Goal: Obtain resource: Download file/media

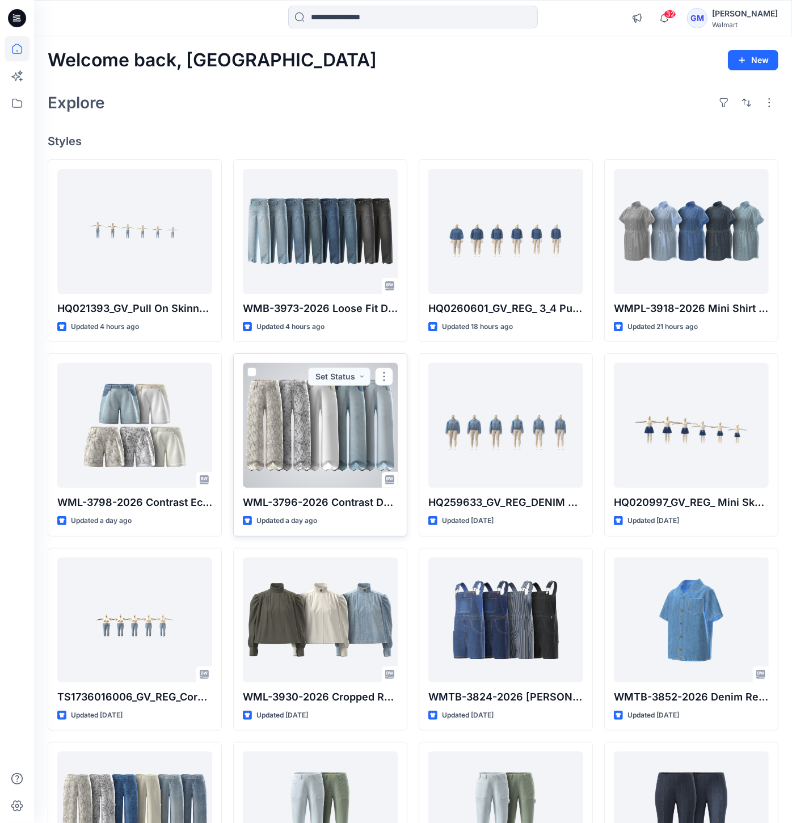
click at [353, 439] on div at bounding box center [320, 425] width 155 height 125
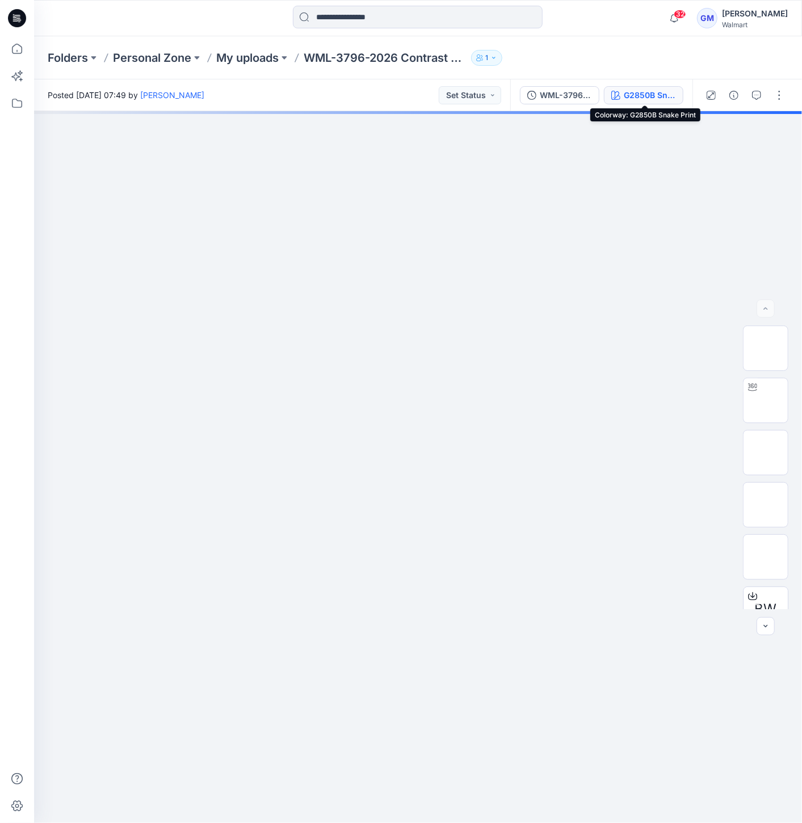
click at [664, 97] on div "G2850B Snake Print" at bounding box center [650, 95] width 52 height 12
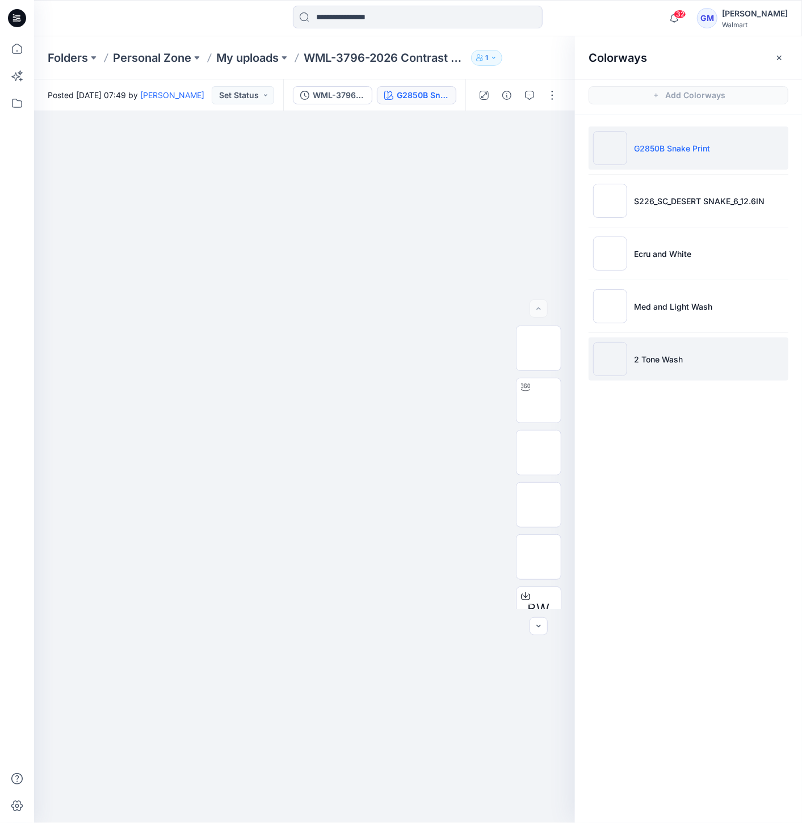
click at [614, 365] on img at bounding box center [610, 359] width 34 height 34
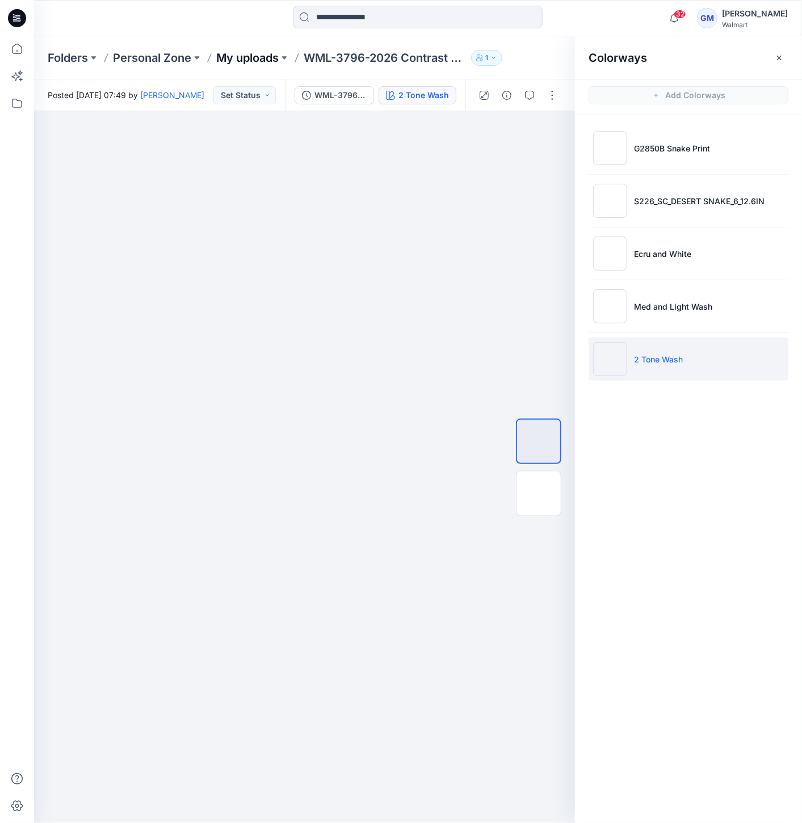
click at [267, 57] on p "My uploads" at bounding box center [247, 58] width 62 height 16
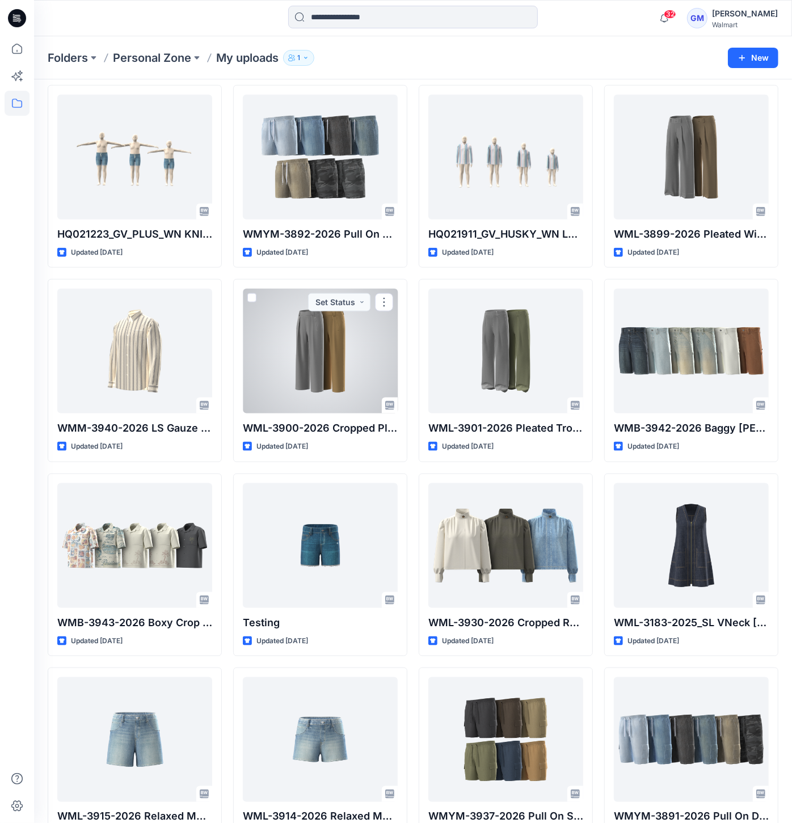
scroll to position [504, 0]
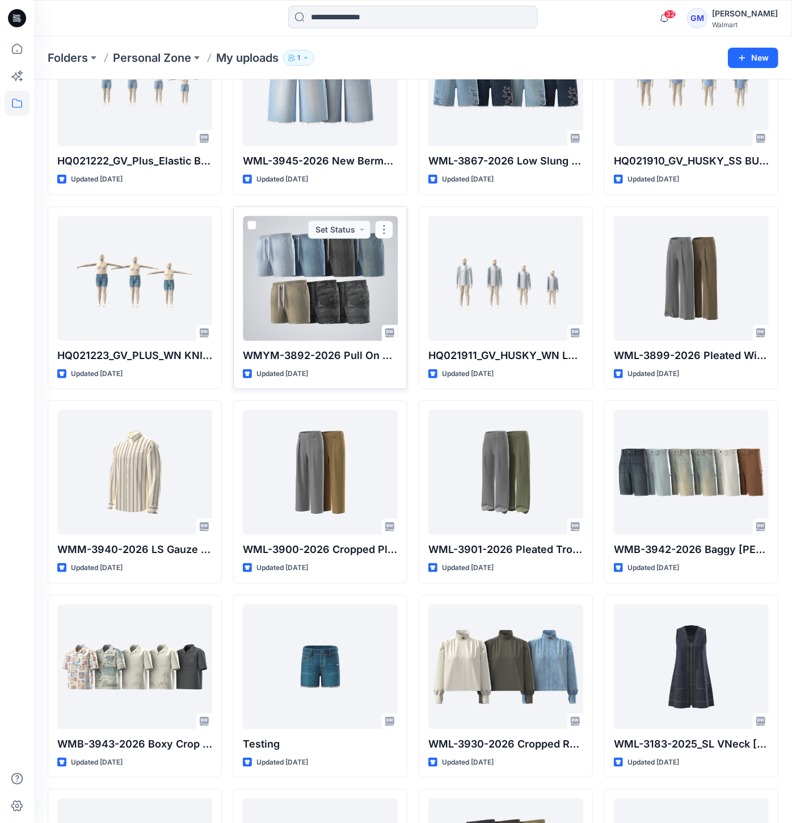
click at [280, 292] on div at bounding box center [320, 278] width 155 height 125
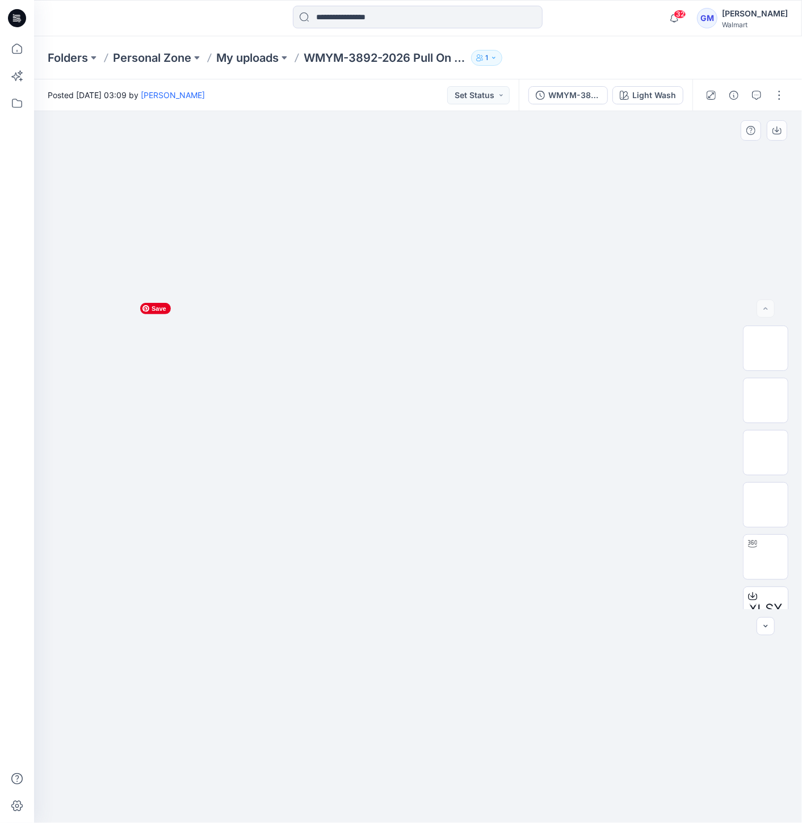
click at [217, 297] on img at bounding box center [417, 297] width 567 height 0
click at [638, 99] on div "Light Wash" at bounding box center [654, 95] width 44 height 12
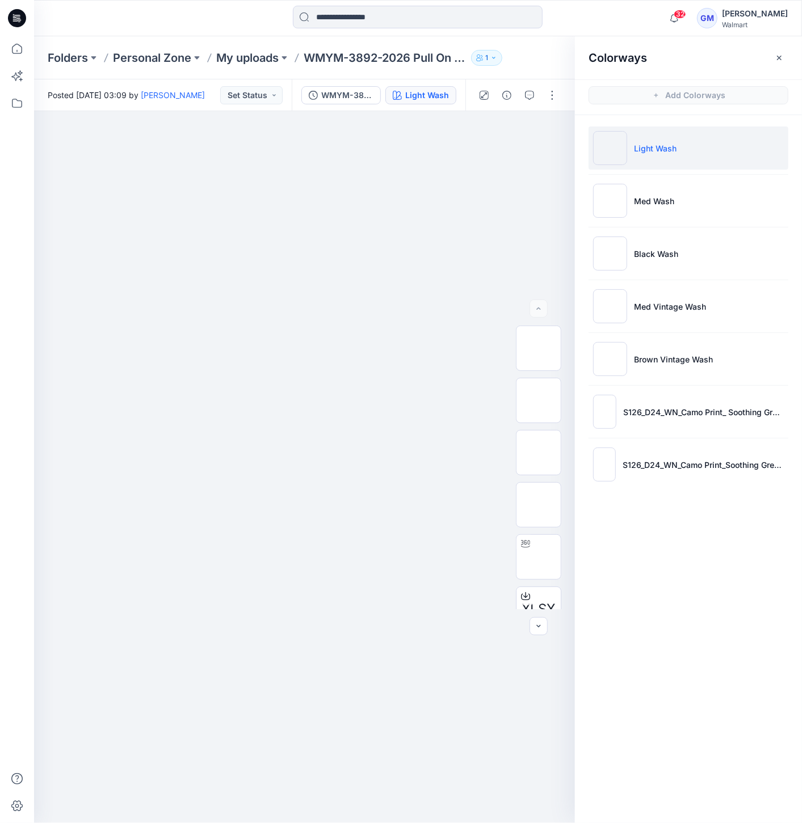
click at [616, 150] on img at bounding box center [610, 148] width 34 height 34
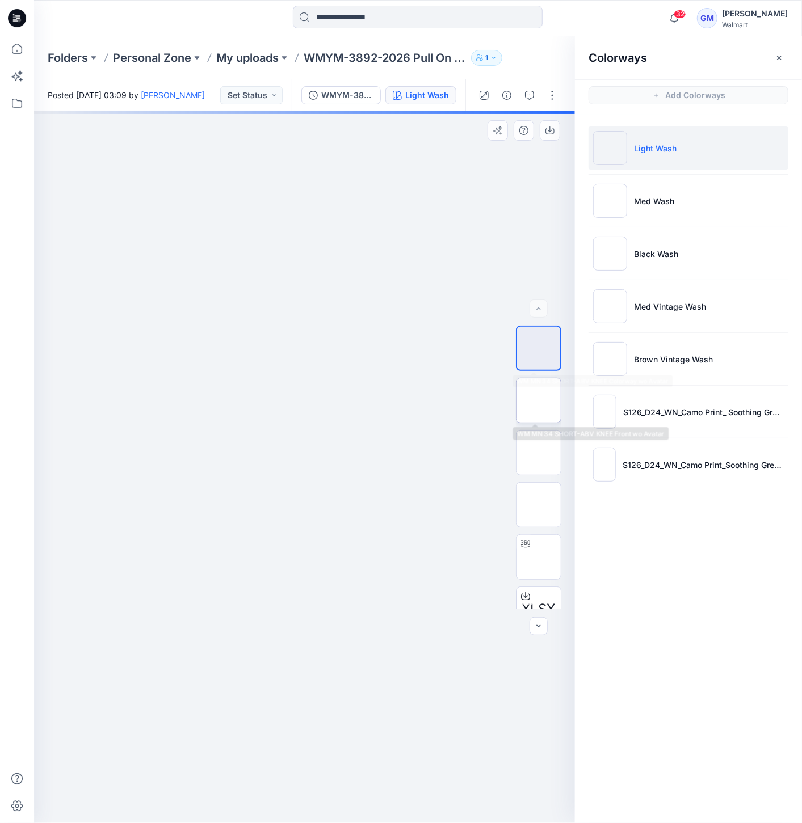
click at [539, 401] on img at bounding box center [539, 401] width 0 height 0
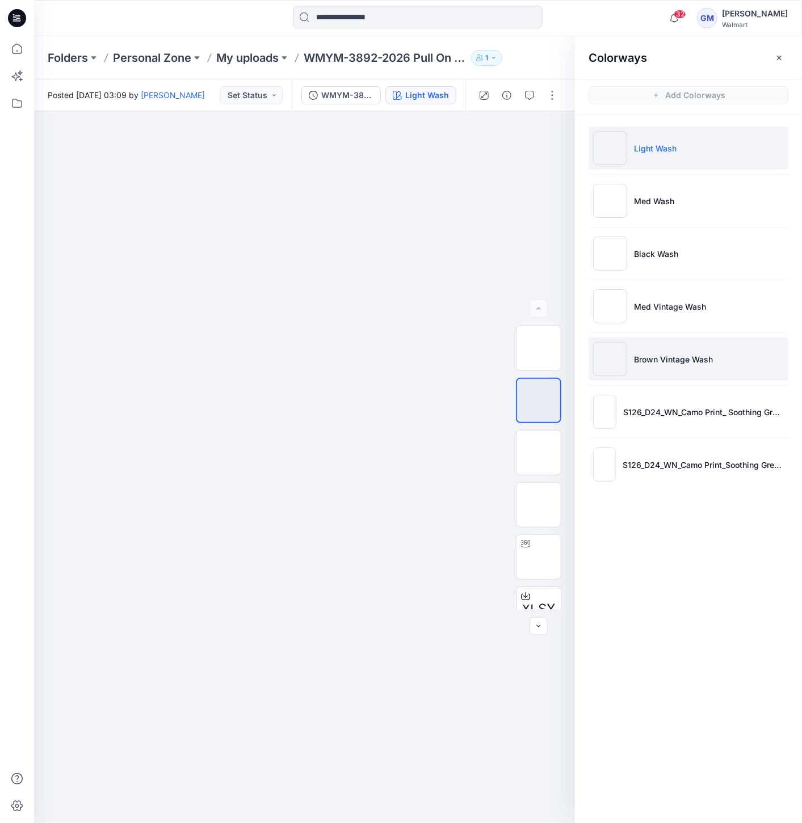
click at [613, 363] on img at bounding box center [610, 359] width 34 height 34
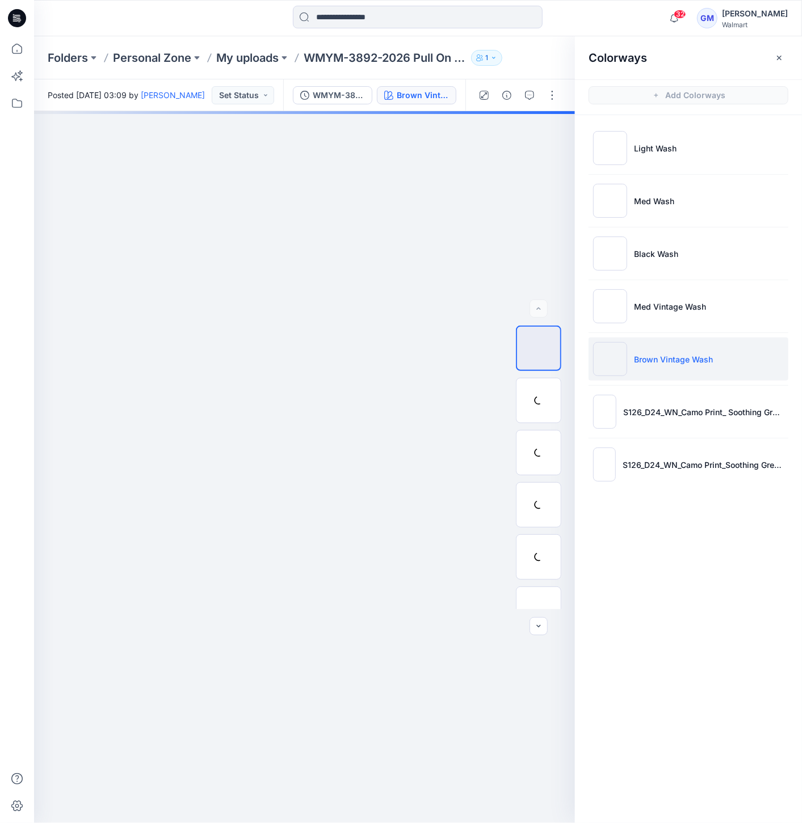
click at [608, 364] on img at bounding box center [610, 359] width 34 height 34
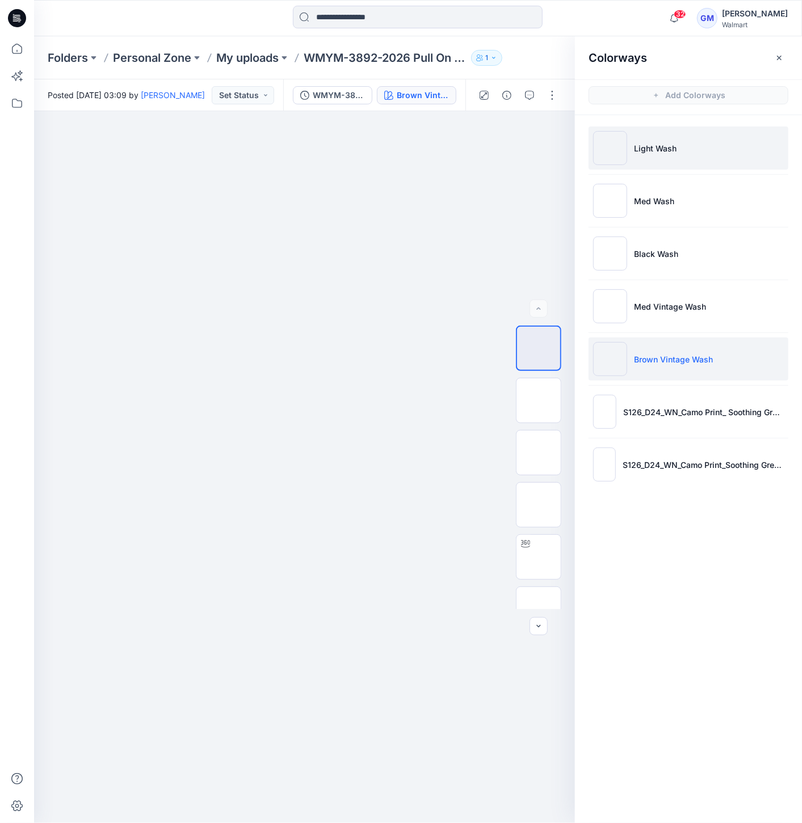
click at [608, 145] on img at bounding box center [610, 148] width 34 height 34
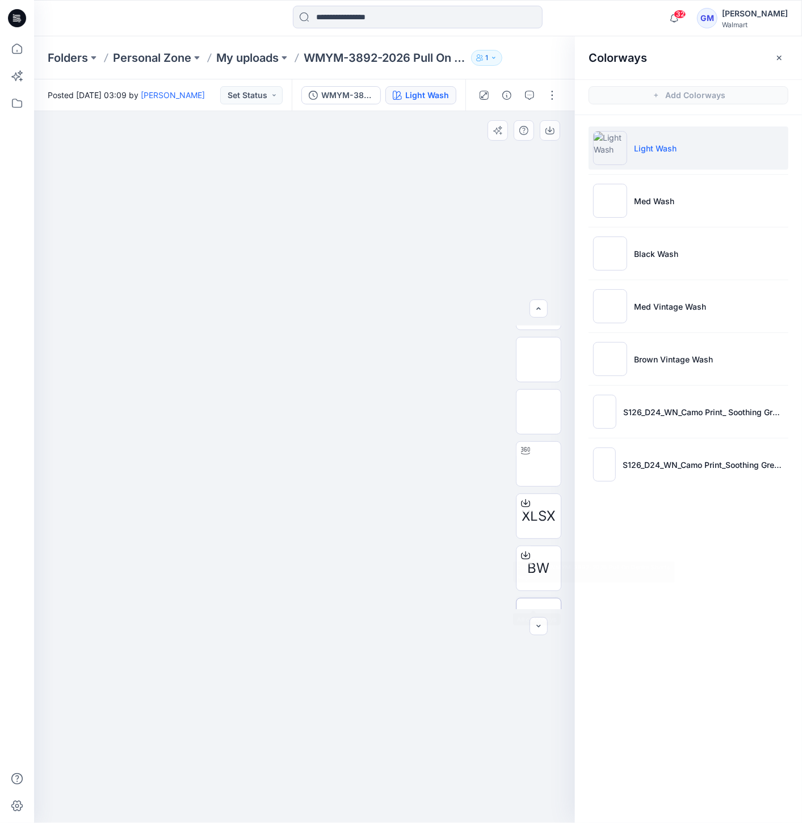
scroll to position [127, 0]
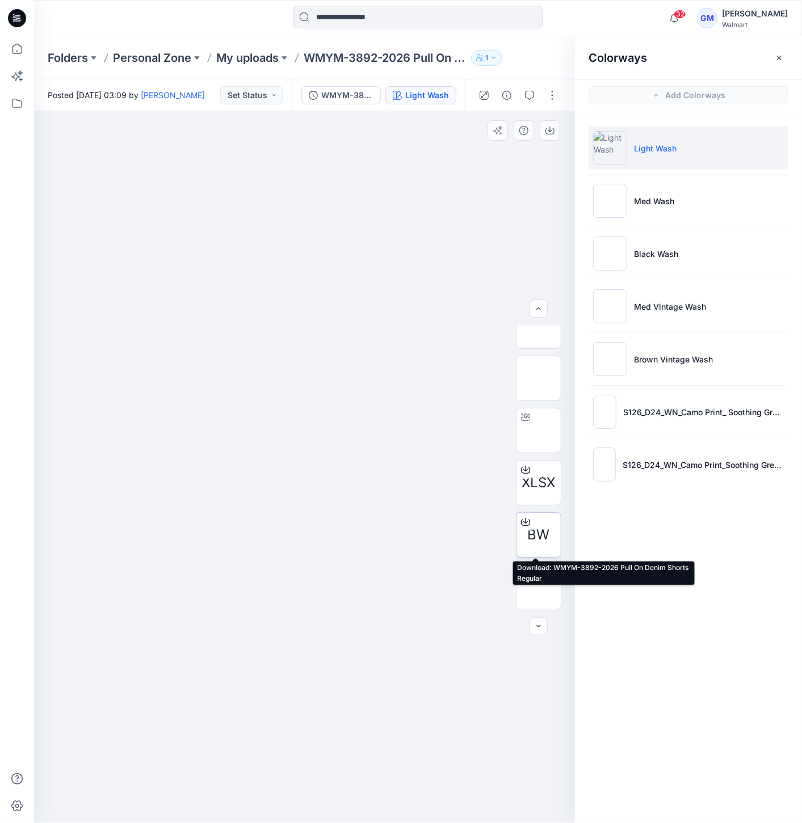
click at [541, 544] on span "BW" at bounding box center [539, 535] width 22 height 20
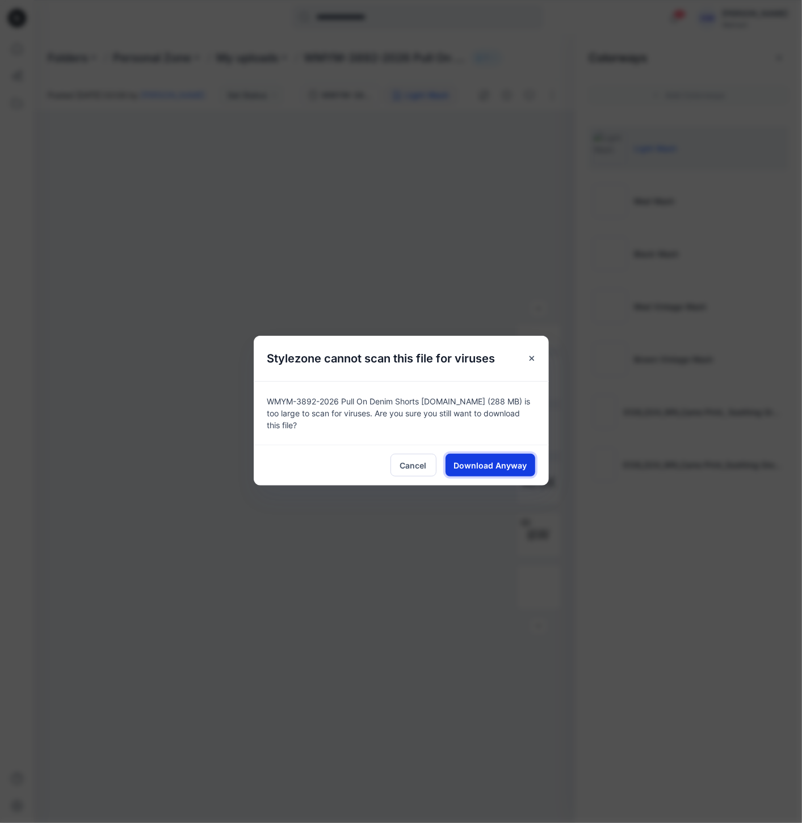
click at [507, 470] on span "Download Anyway" at bounding box center [489, 466] width 73 height 12
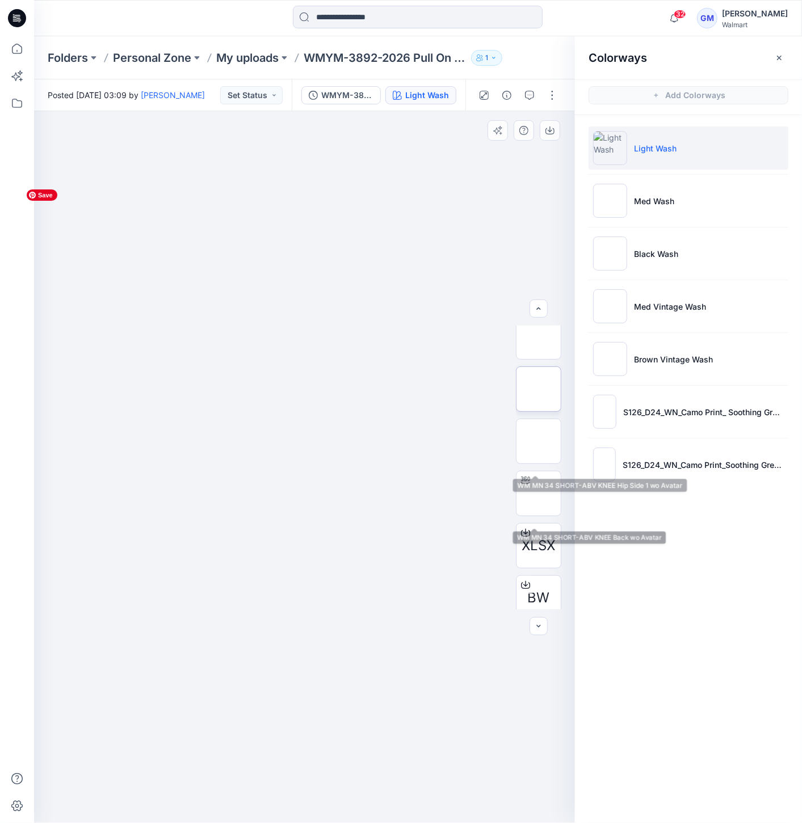
scroll to position [0, 0]
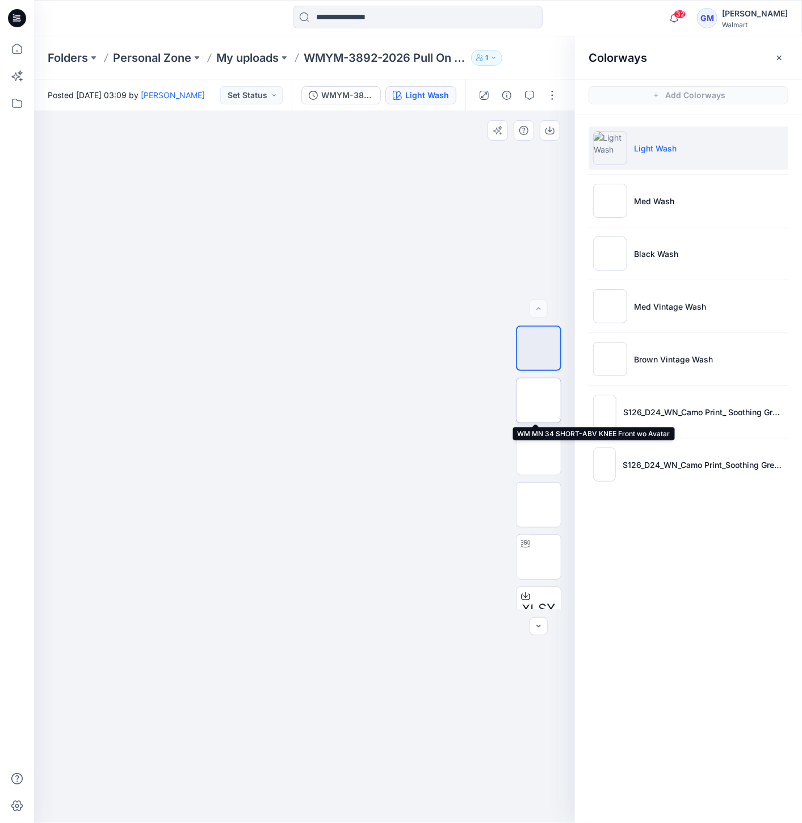
click at [539, 401] on img at bounding box center [539, 401] width 0 height 0
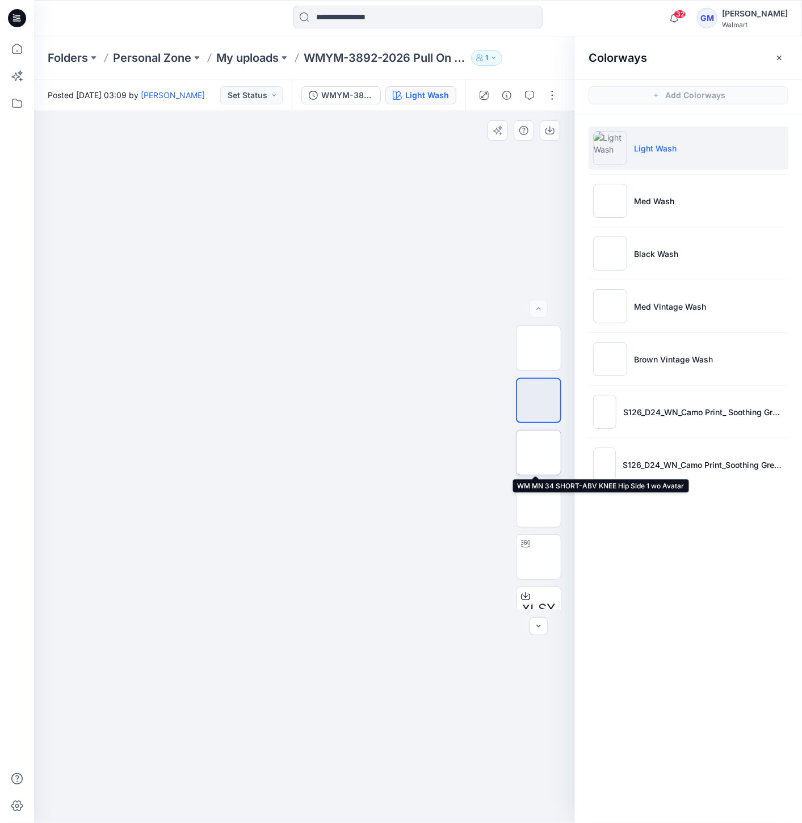
click at [539, 453] on img at bounding box center [539, 453] width 0 height 0
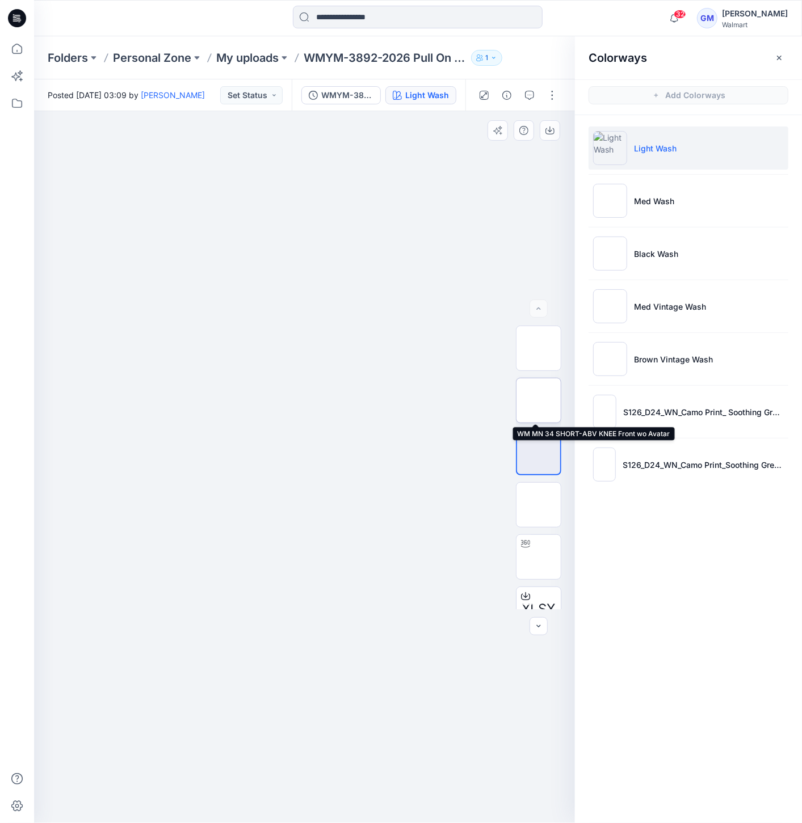
click at [539, 401] on img at bounding box center [539, 401] width 0 height 0
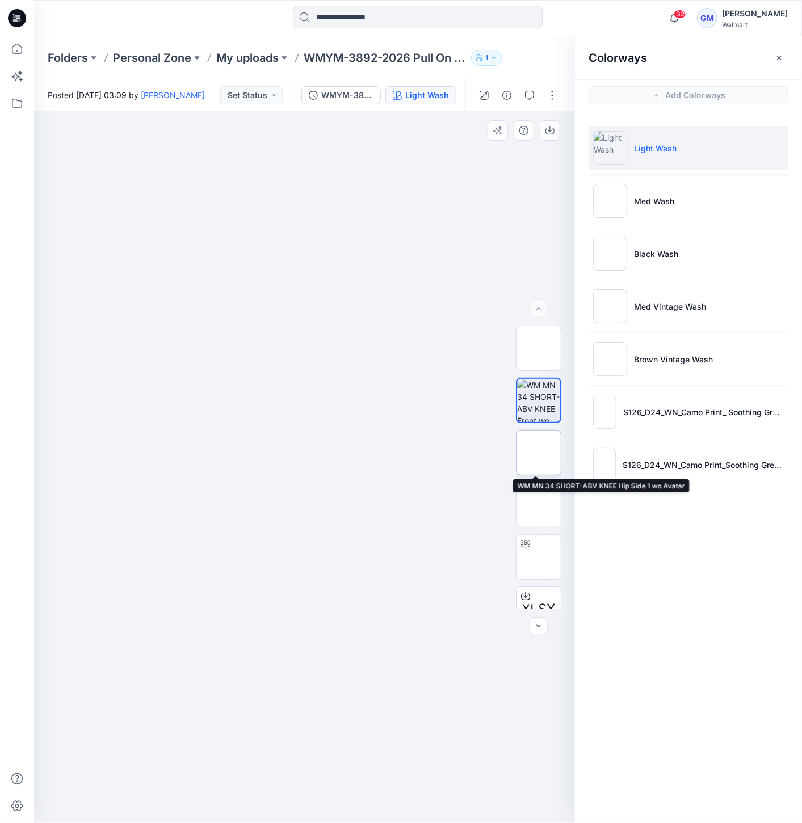
click at [539, 453] on img at bounding box center [539, 453] width 0 height 0
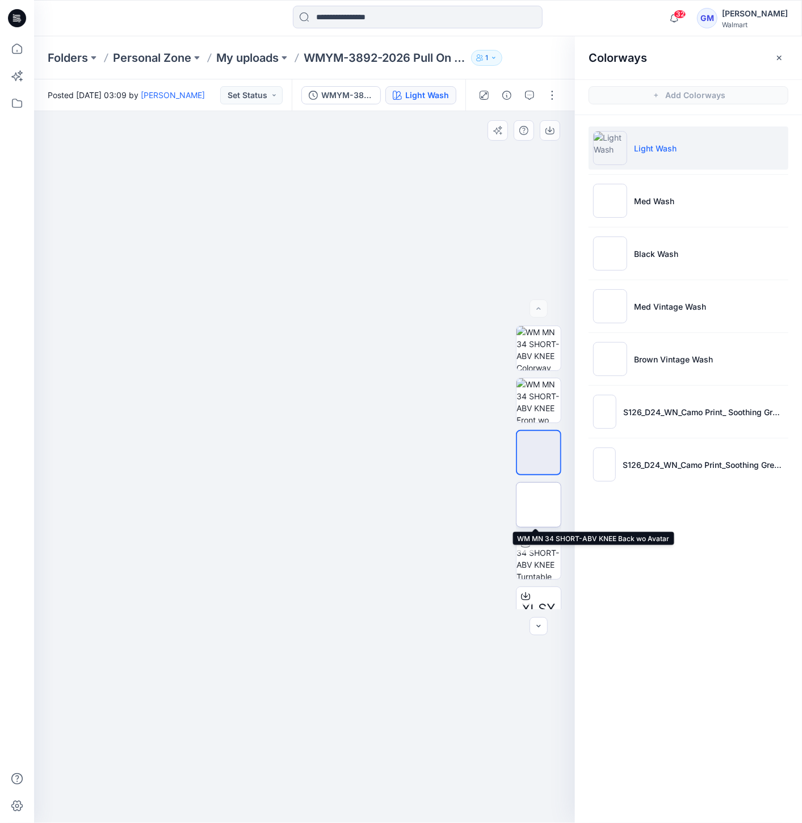
click at [539, 505] on img at bounding box center [539, 505] width 0 height 0
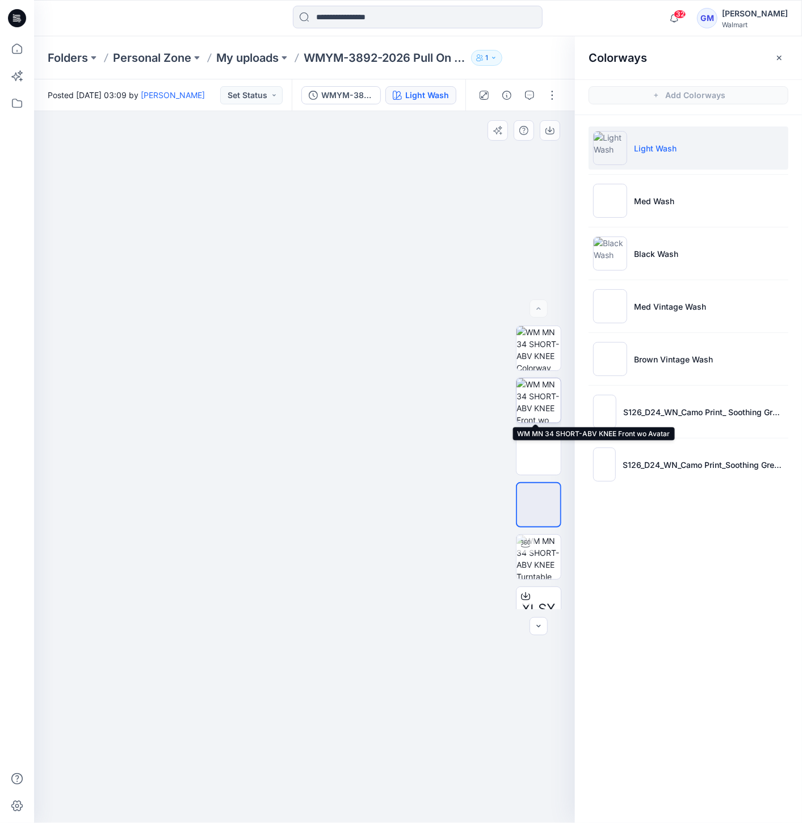
drag, startPoint x: 548, startPoint y: 399, endPoint x: 543, endPoint y: 406, distance: 7.7
click at [548, 399] on img at bounding box center [538, 400] width 44 height 44
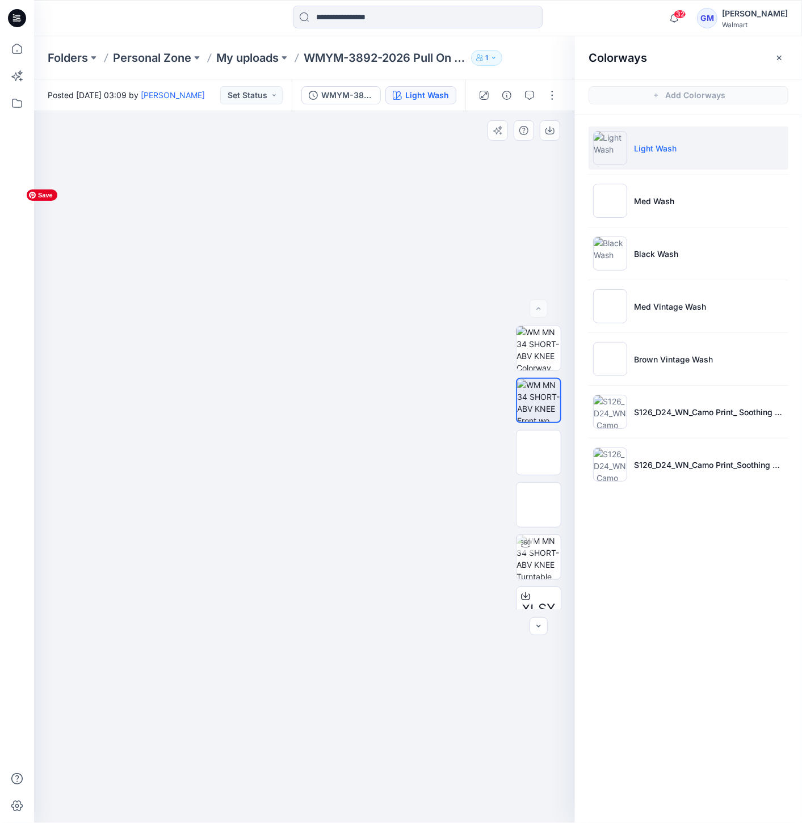
click at [293, 184] on img at bounding box center [304, 184] width 567 height 0
click at [534, 544] on img at bounding box center [538, 557] width 44 height 44
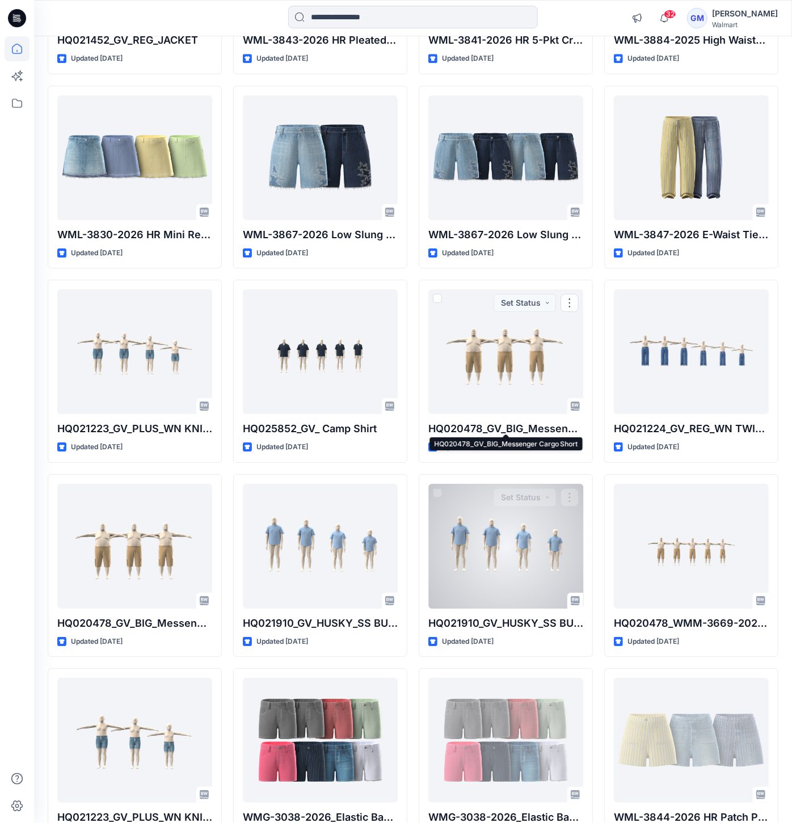
scroll to position [2290, 0]
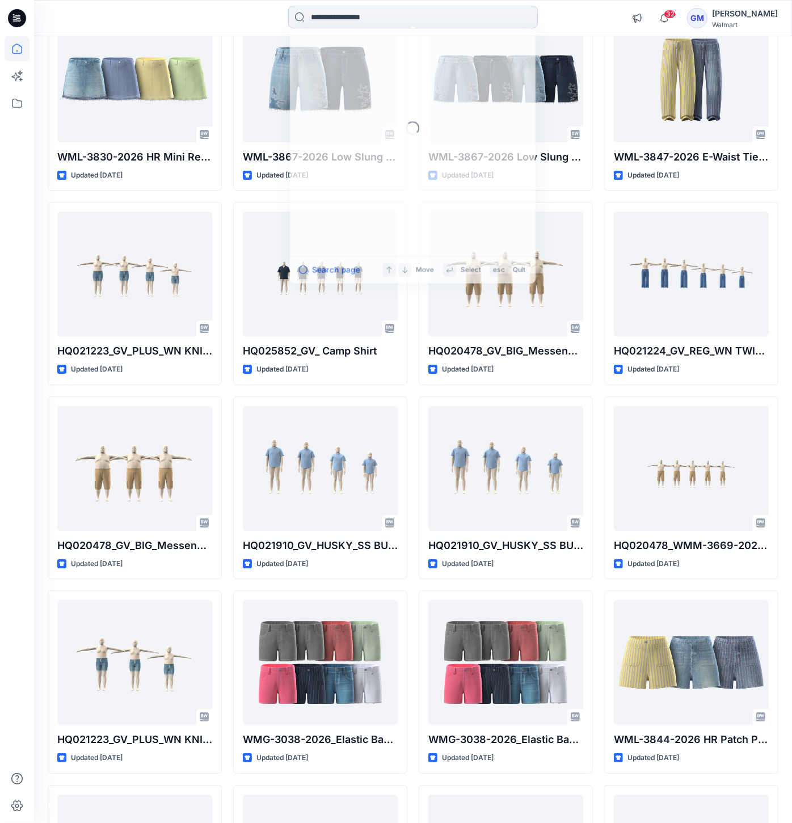
click at [403, 23] on input at bounding box center [413, 17] width 250 height 23
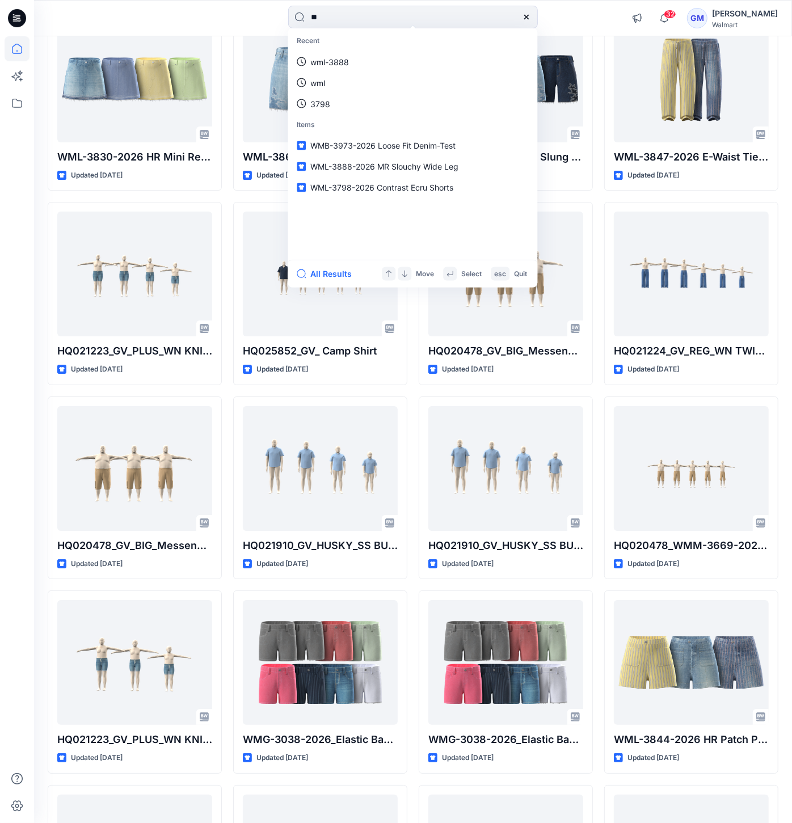
type input "**"
click at [18, 20] on icon at bounding box center [17, 18] width 18 height 18
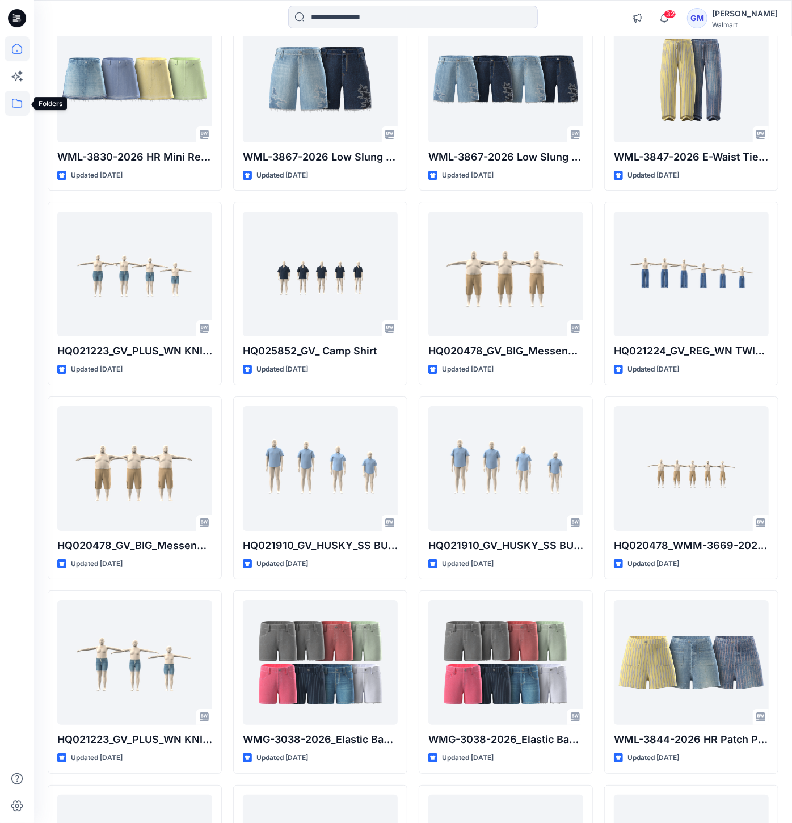
click at [18, 104] on icon at bounding box center [17, 103] width 25 height 25
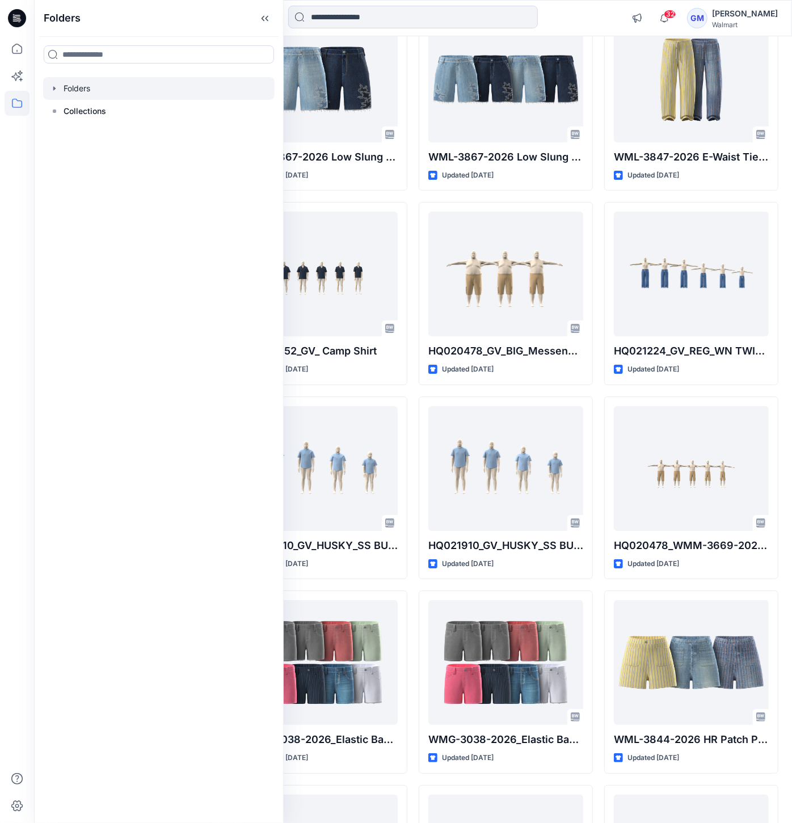
click at [52, 91] on icon "button" at bounding box center [54, 88] width 9 height 9
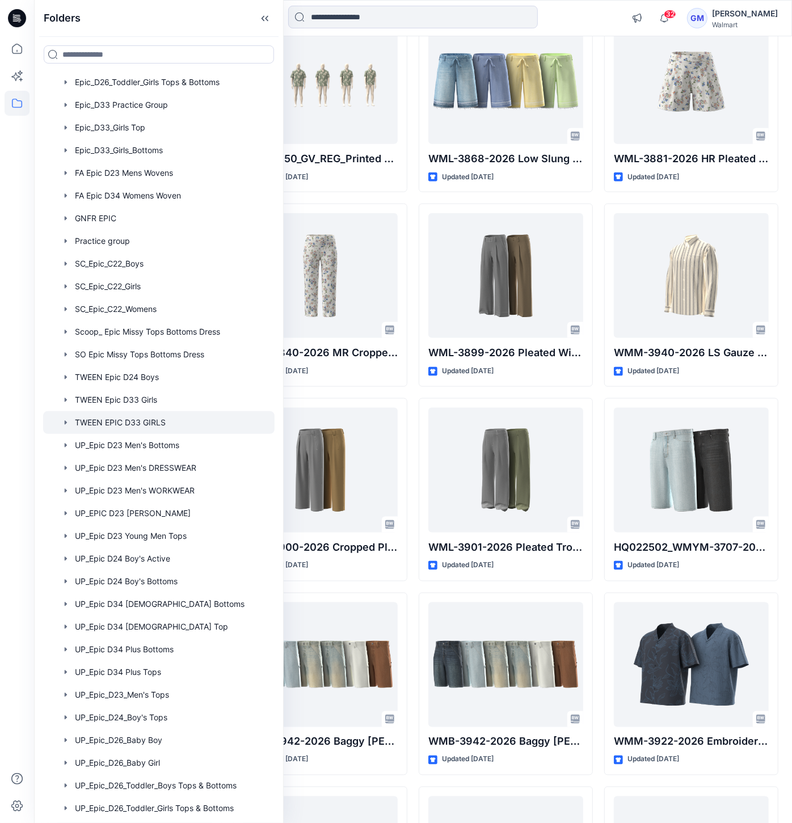
scroll to position [285, 0]
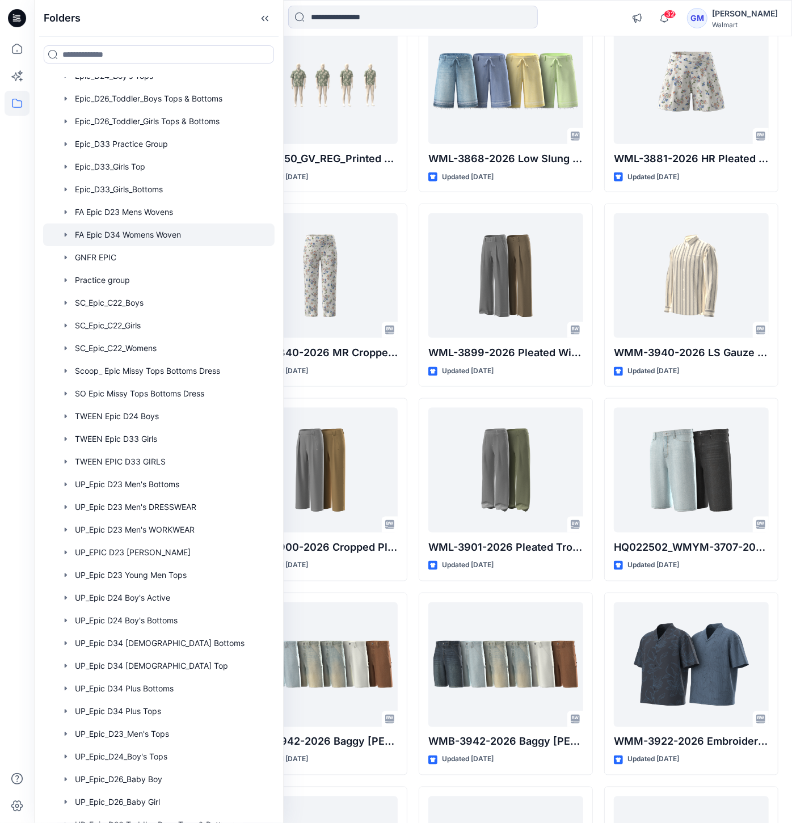
click at [153, 238] on div at bounding box center [159, 235] width 232 height 23
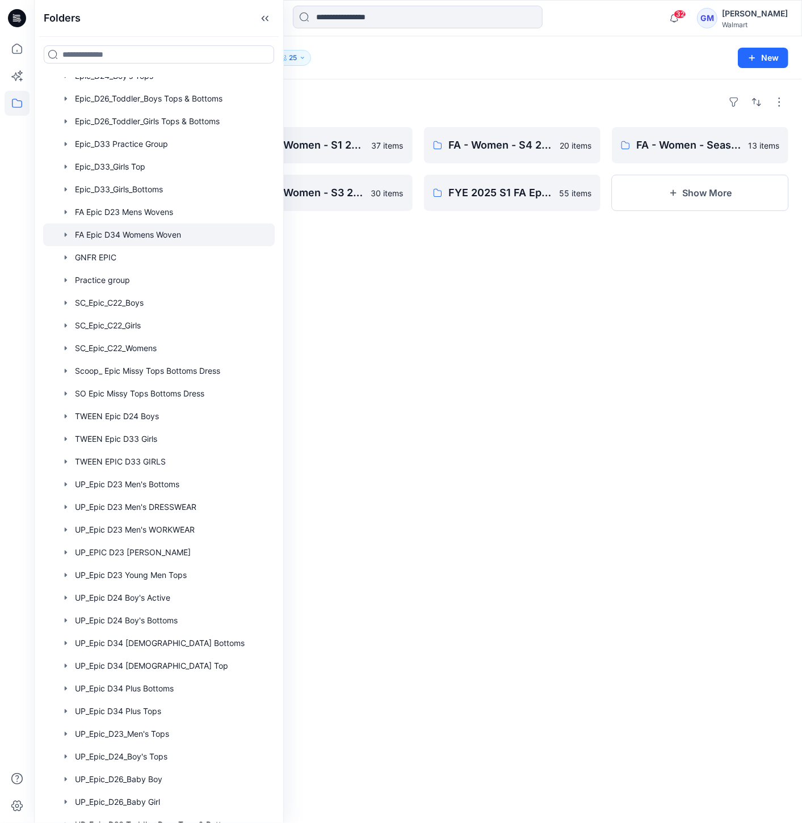
click at [445, 325] on div "Folders FA - Women - S2 26 Woven Board 32 items FYE 2025 S2 FA Epic Womens Wove…" at bounding box center [418, 451] width 768 height 744
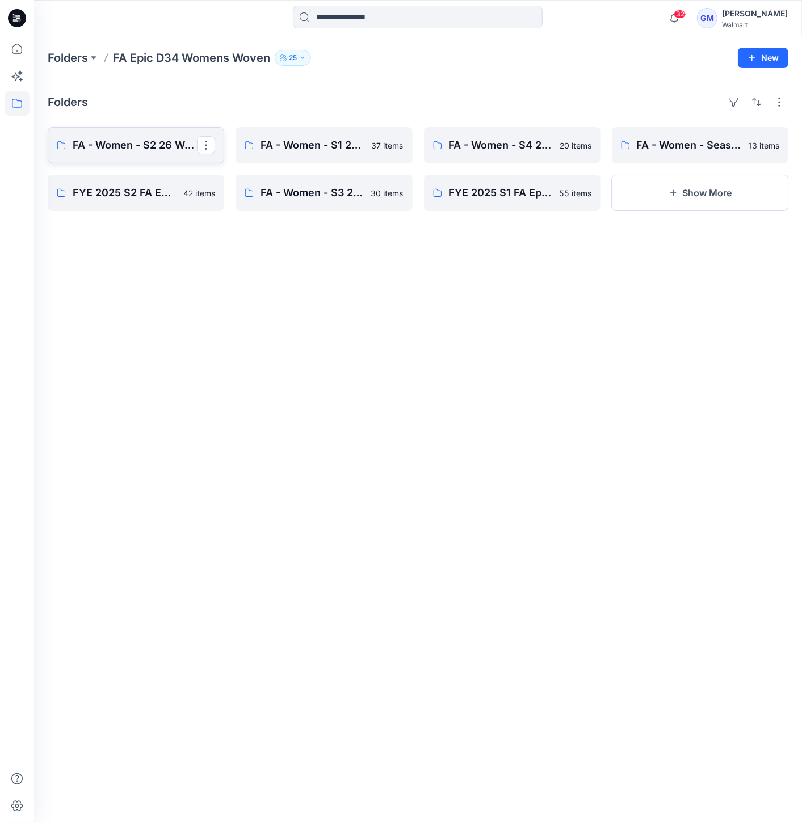
click at [159, 156] on link "FA - Women - S2 26 Woven Board" at bounding box center [136, 145] width 176 height 36
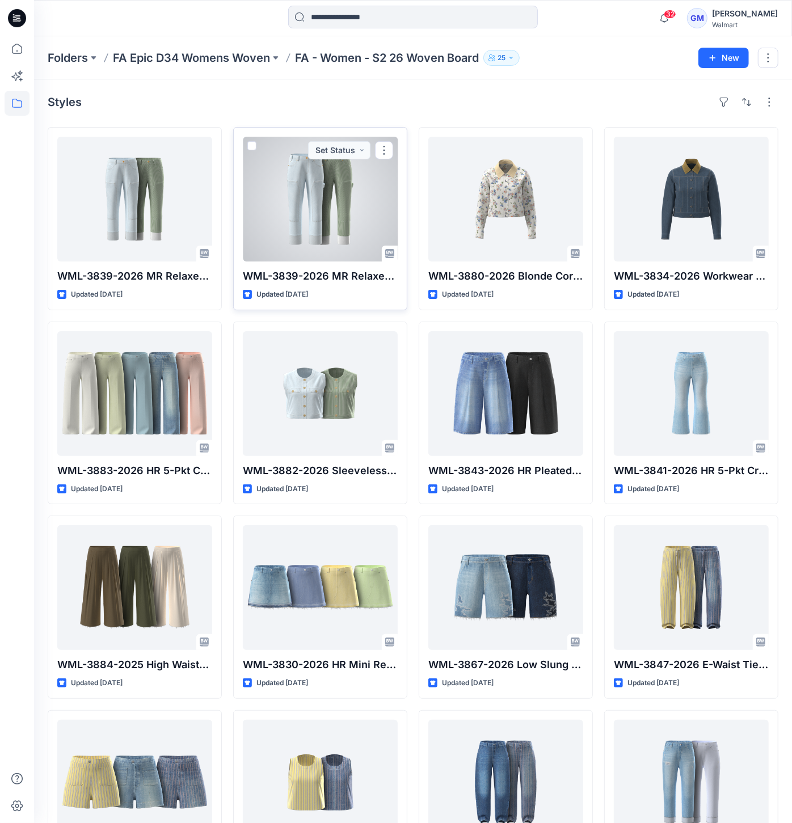
click at [313, 199] on div at bounding box center [320, 199] width 155 height 125
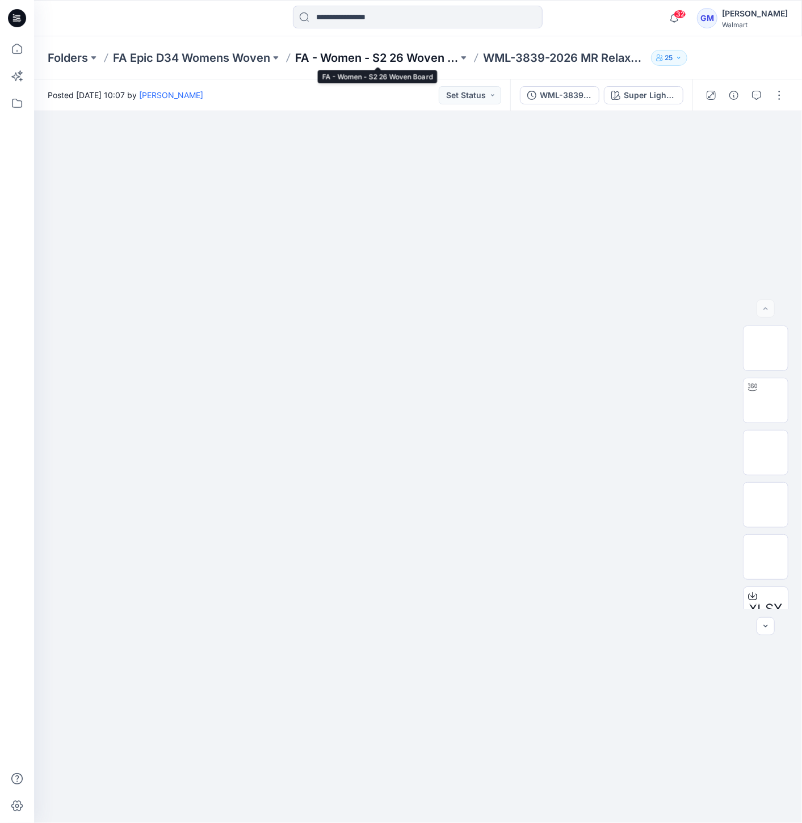
click at [431, 52] on p "FA - Women - S2 26 Woven Board" at bounding box center [376, 58] width 163 height 16
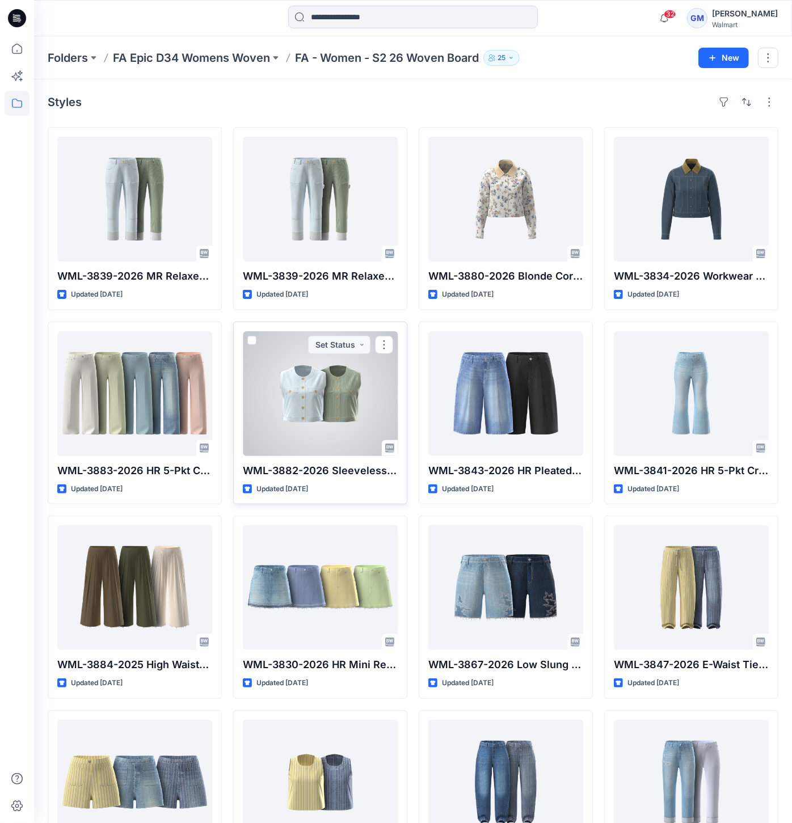
click at [295, 387] on div at bounding box center [320, 393] width 155 height 125
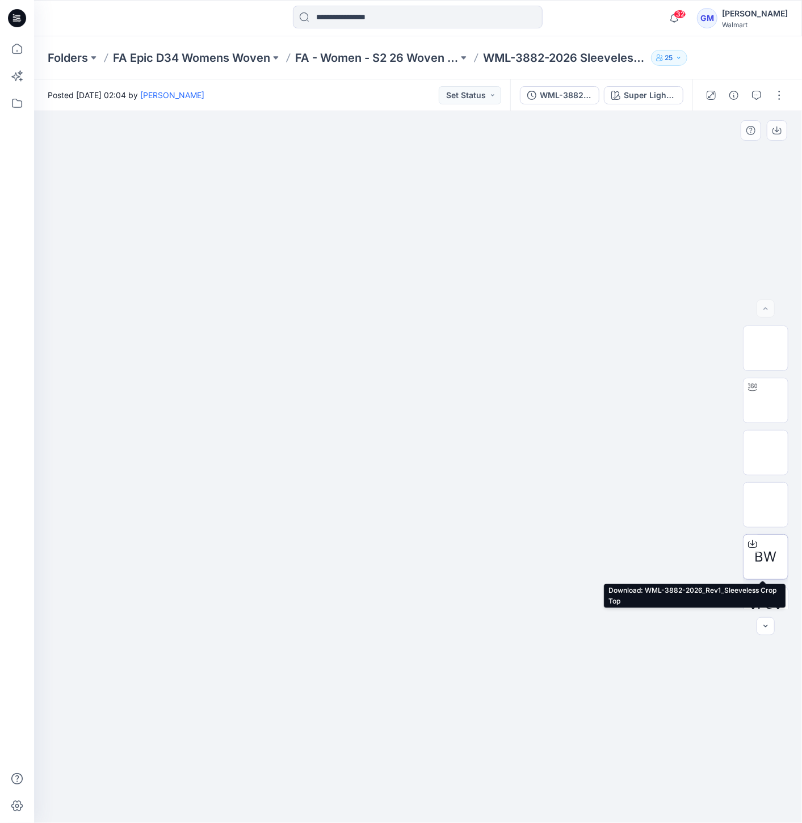
click at [764, 547] on span "BW" at bounding box center [766, 557] width 22 height 20
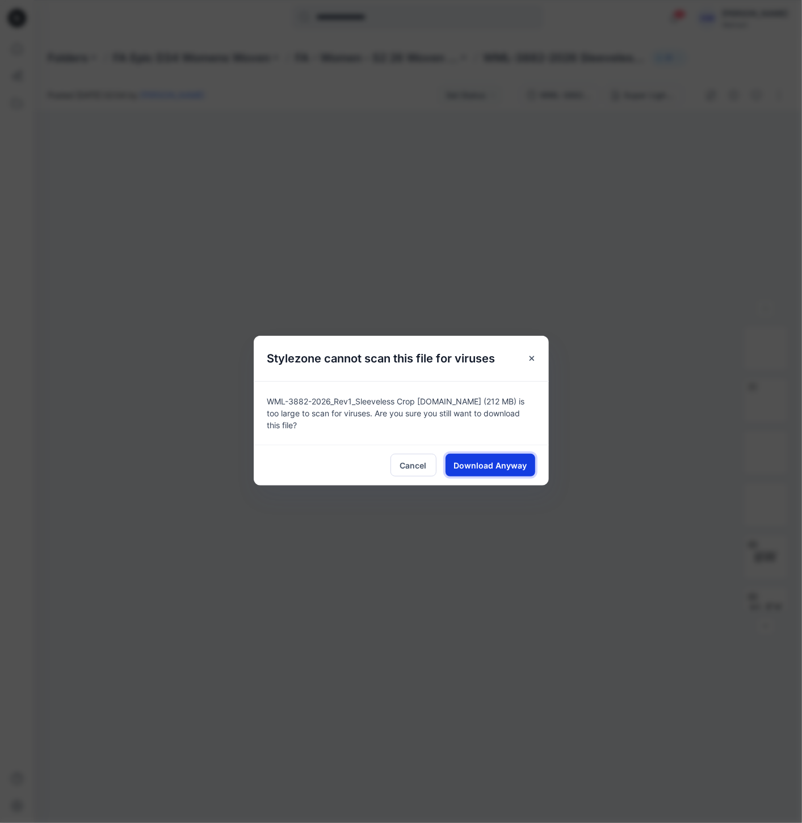
click at [482, 460] on span "Download Anyway" at bounding box center [489, 466] width 73 height 12
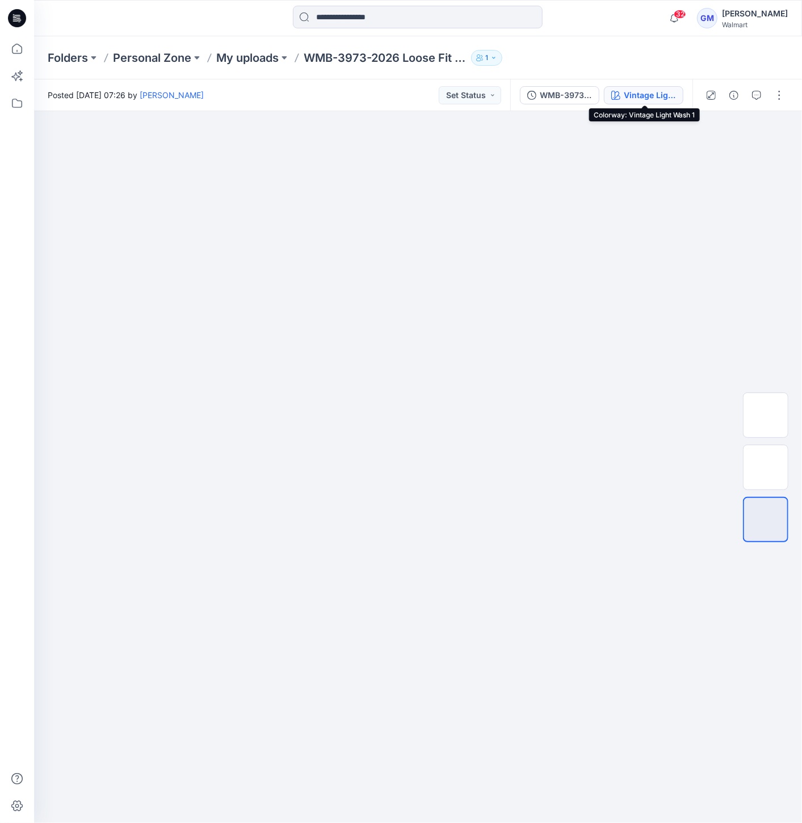
click at [650, 89] on div "Vintage Light Wash 1" at bounding box center [650, 95] width 52 height 12
